Goal: Task Accomplishment & Management: Manage account settings

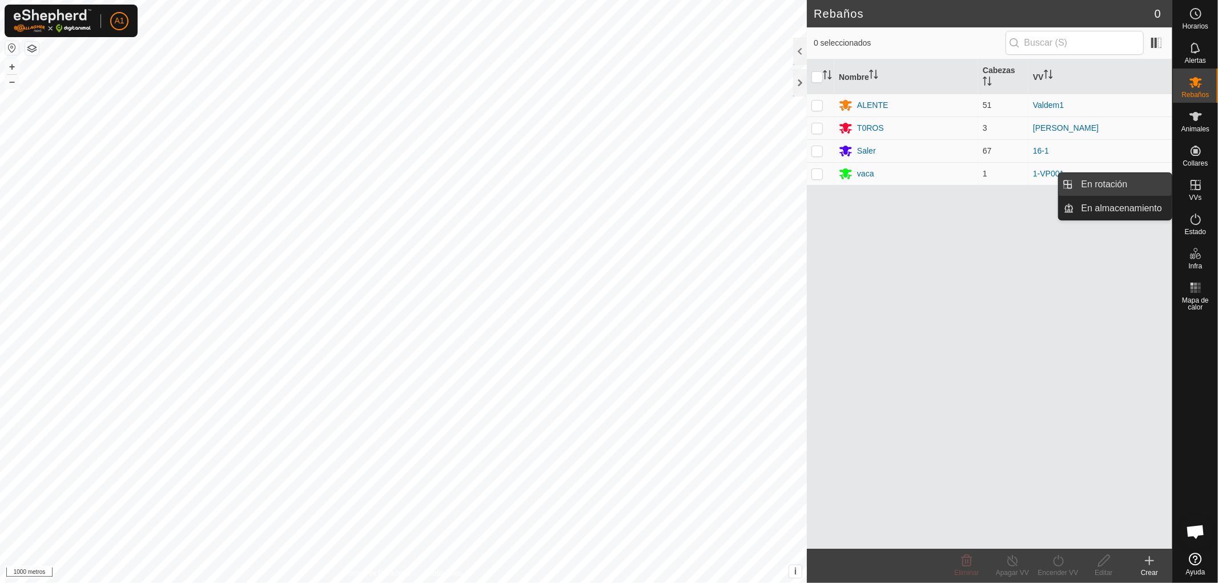
click at [1123, 181] on link "En rotación" at bounding box center [1123, 184] width 98 height 23
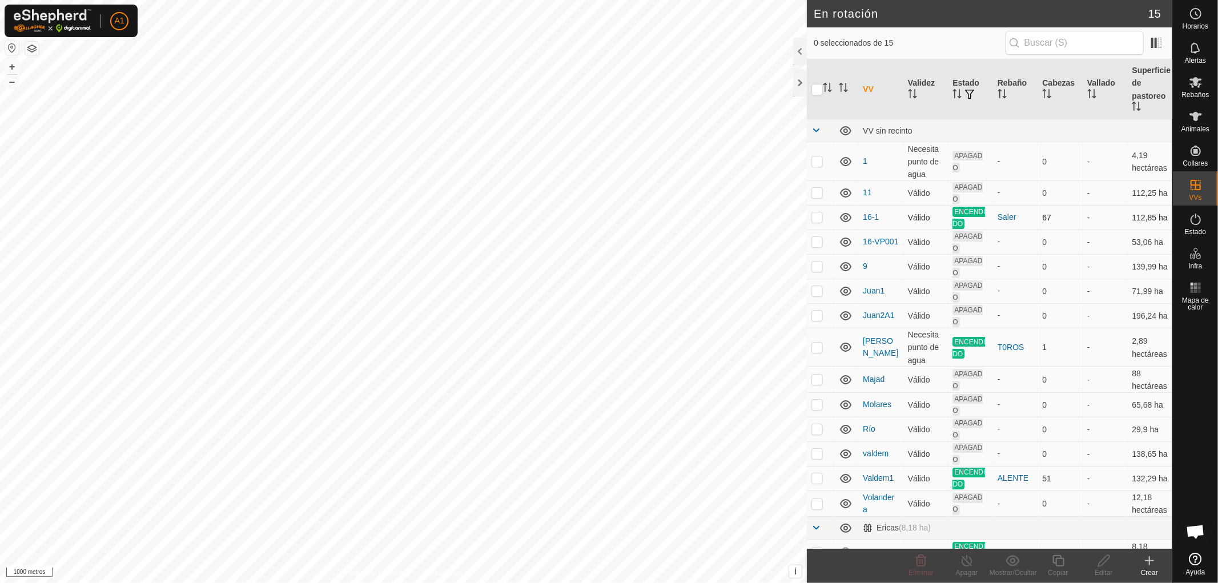
click at [816, 215] on p-checkbox at bounding box center [816, 216] width 11 height 9
checkbox input "true"
click at [1056, 571] on font "Copiar" at bounding box center [1057, 573] width 20 height 8
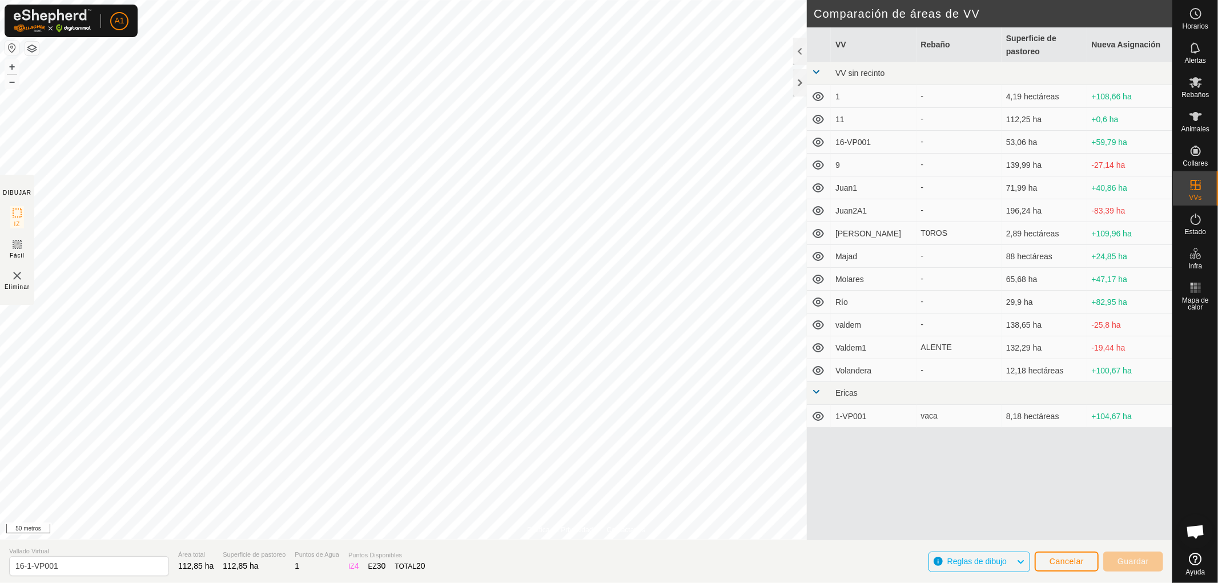
click at [35, 45] on button "button" at bounding box center [32, 49] width 14 height 14
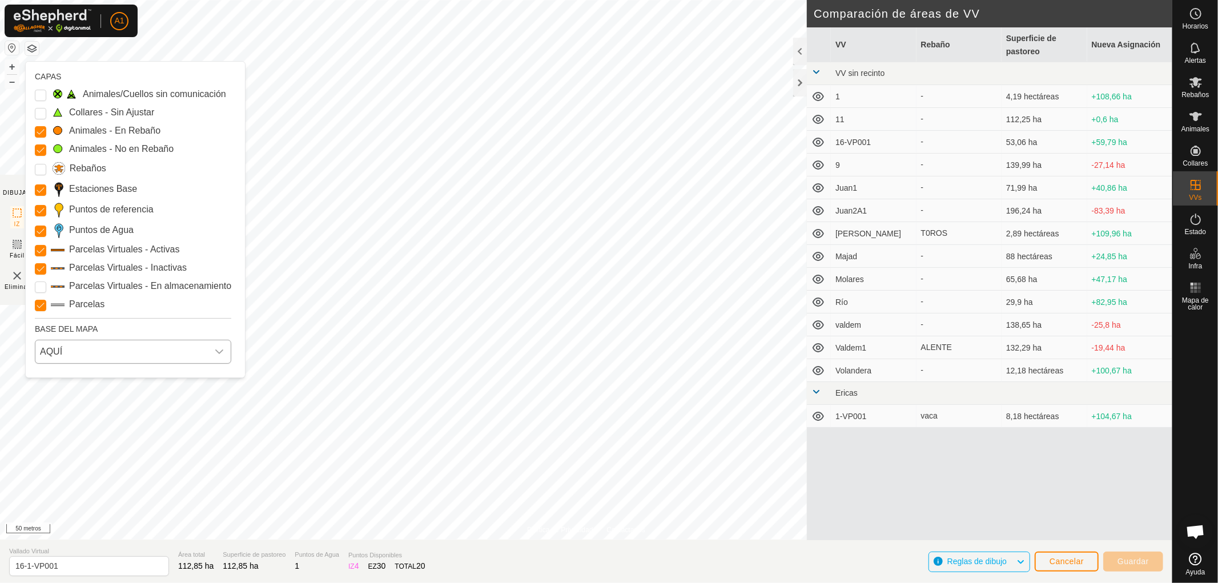
click at [224, 350] on icon "disparador desplegable" at bounding box center [219, 351] width 9 height 9
click at [61, 377] on li "Azur" at bounding box center [133, 377] width 195 height 23
click at [218, 352] on icon "disparador desplegable" at bounding box center [219, 351] width 8 height 5
click at [66, 425] on li "Mapbox" at bounding box center [133, 425] width 195 height 23
click at [30, 46] on button "button" at bounding box center [32, 49] width 14 height 14
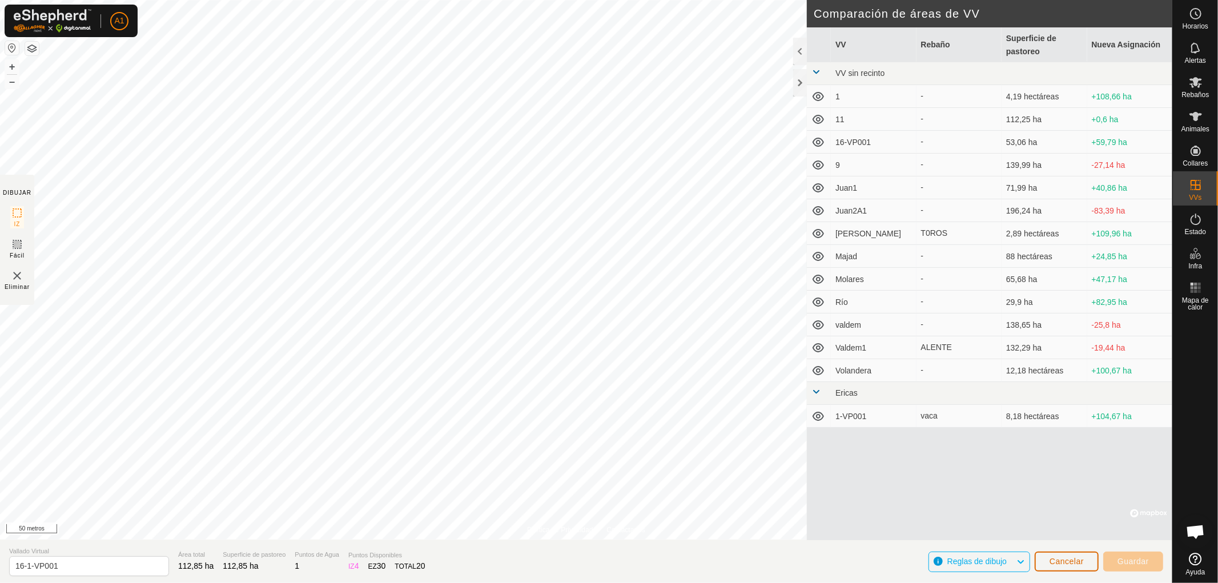
click at [1063, 558] on font "Cancelar" at bounding box center [1066, 561] width 34 height 9
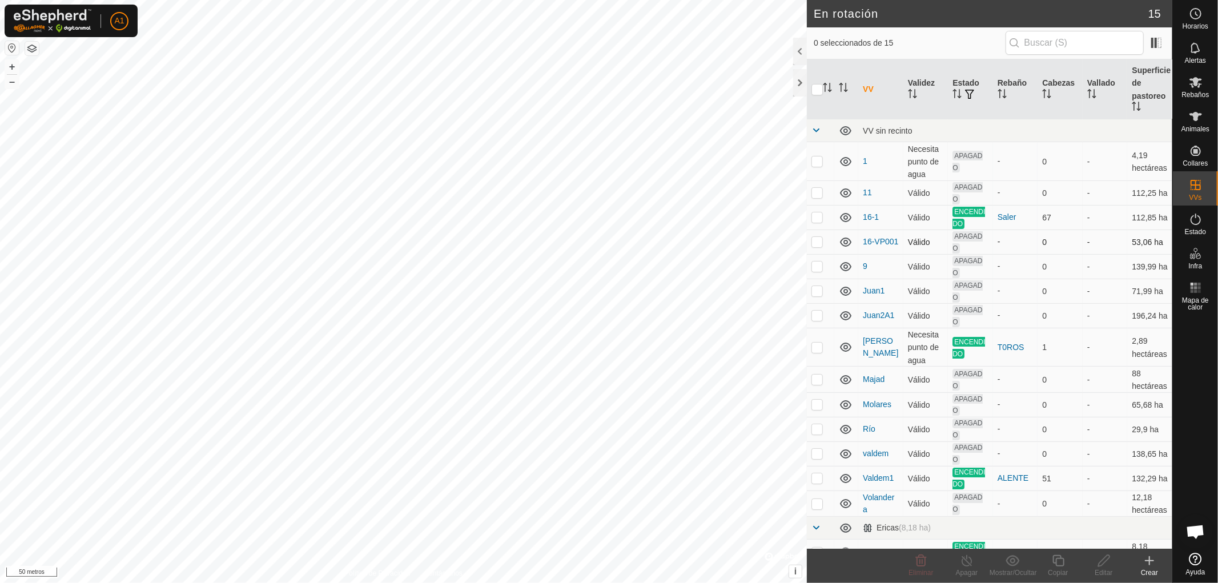
click at [818, 241] on p-checkbox at bounding box center [816, 241] width 11 height 9
checkbox input "false"
click at [819, 216] on p-checkbox at bounding box center [816, 216] width 11 height 9
click at [816, 217] on p-checkbox at bounding box center [816, 216] width 11 height 9
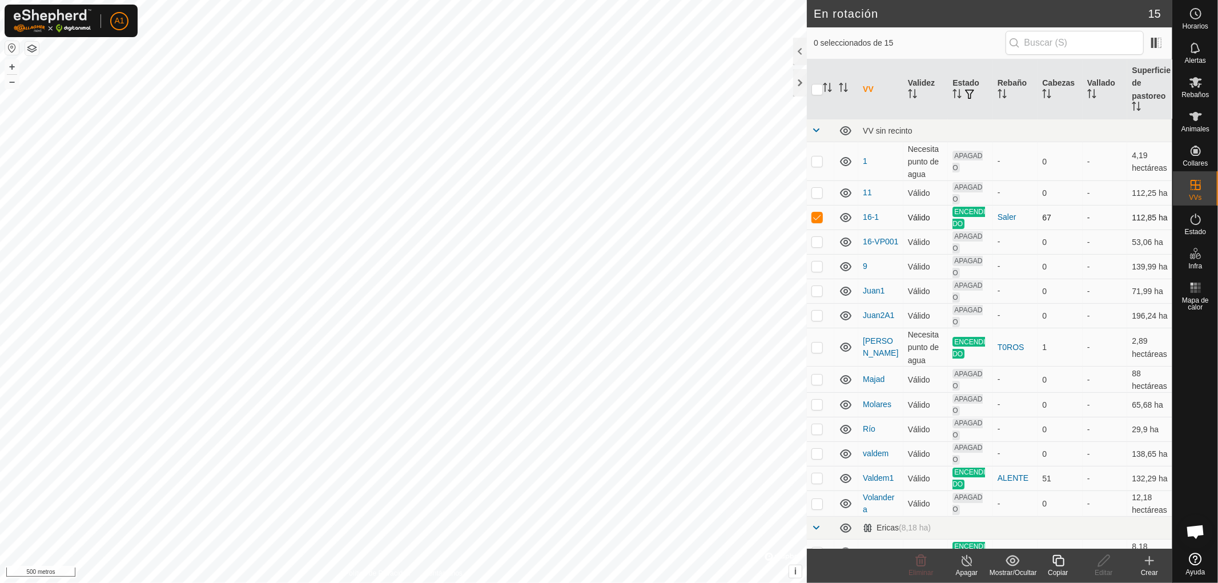
checkbox input "false"
click at [815, 241] on p-checkbox at bounding box center [816, 241] width 11 height 9
checkbox input "false"
click at [815, 216] on p-checkbox at bounding box center [816, 216] width 11 height 9
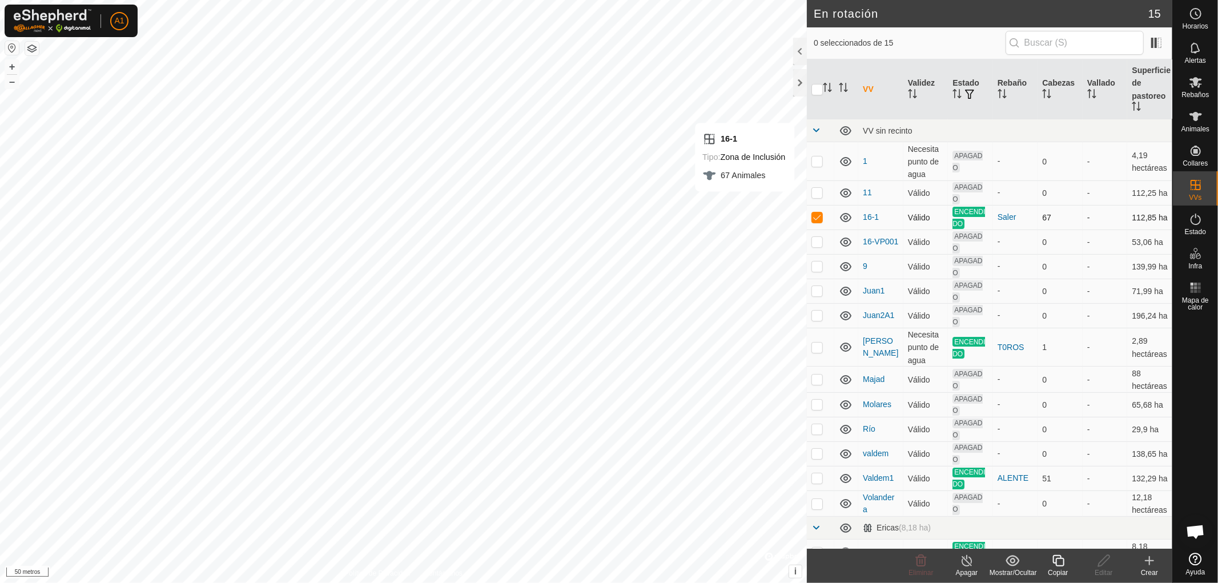
click at [817, 215] on p-checkbox at bounding box center [816, 216] width 11 height 9
checkbox input "false"
click at [154, 87] on link "Sesión cerrada" at bounding box center [171, 89] width 113 height 18
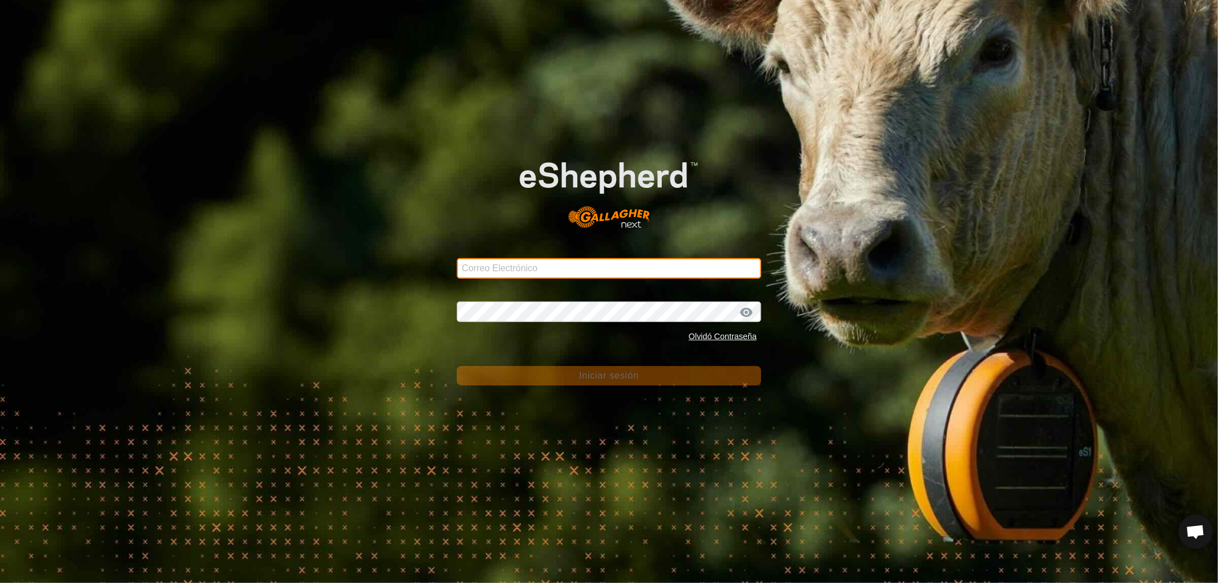
type input "[EMAIL_ADDRESS][DOMAIN_NAME]"
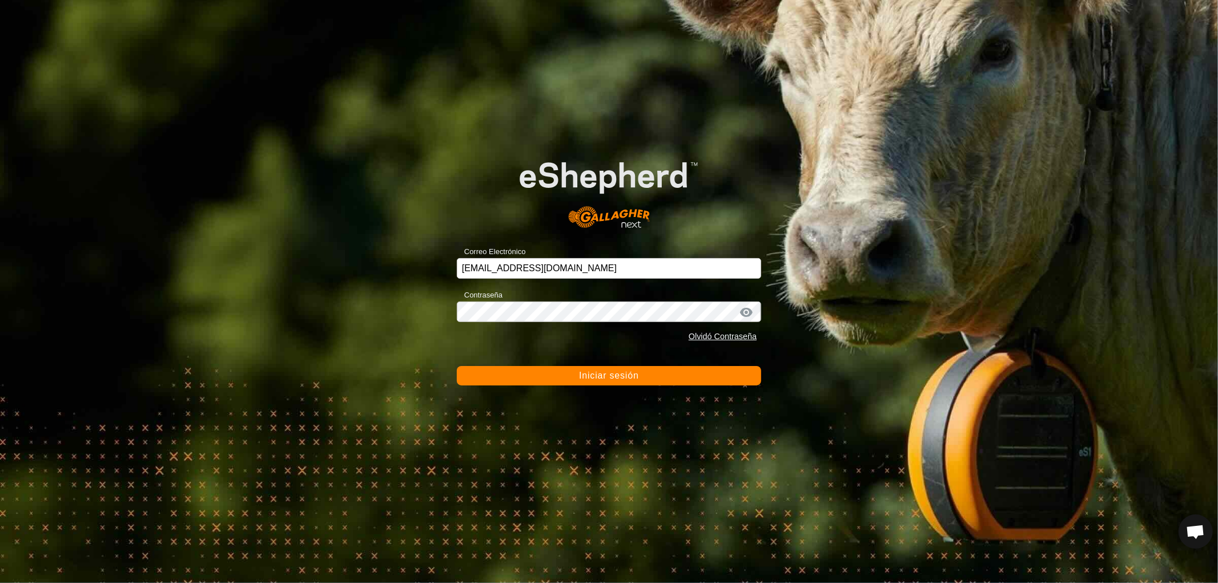
click at [608, 380] on font "Iniciar sesión" at bounding box center [609, 375] width 60 height 10
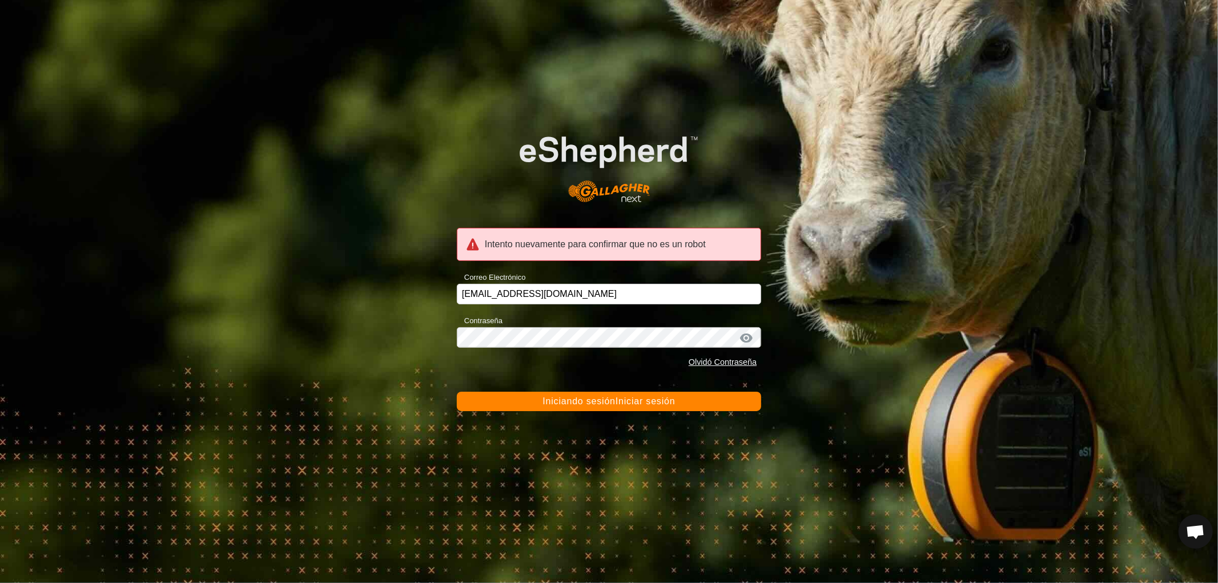
click at [602, 403] on font "Iniciando sesión" at bounding box center [578, 401] width 73 height 10
